Goal: Transaction & Acquisition: Purchase product/service

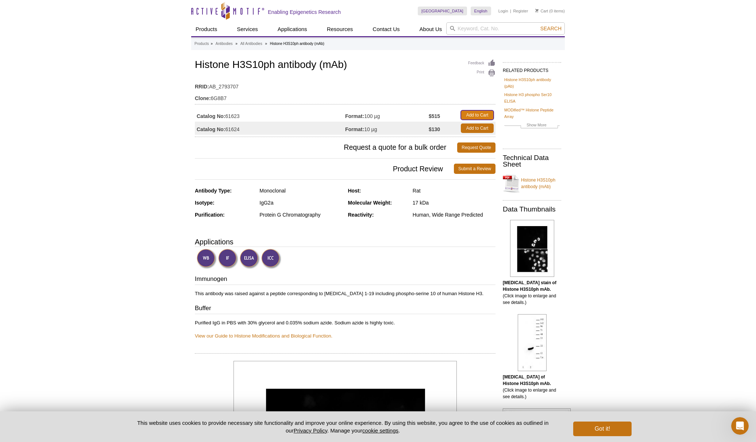
click at [483, 114] on link "Add to Cart" at bounding box center [477, 114] width 33 height 9
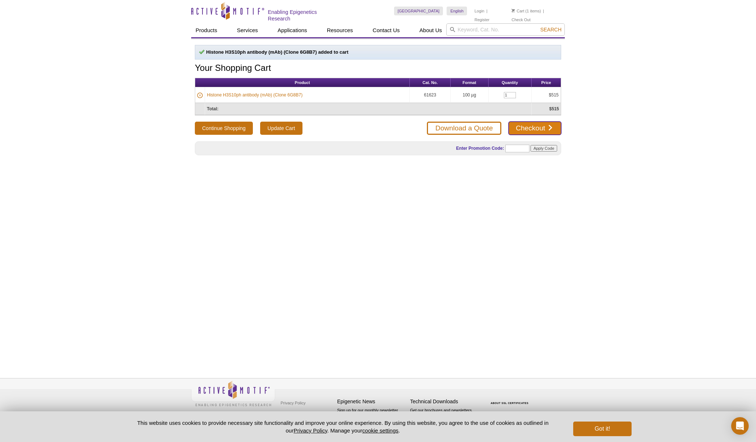
click at [550, 128] on link "Checkout" at bounding box center [535, 128] width 53 height 13
